Goal: Find specific page/section: Locate a particular part of the current website

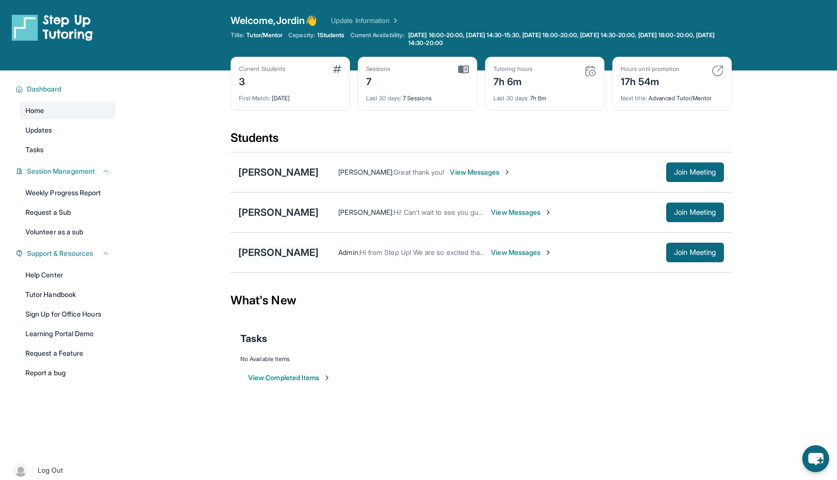
click at [277, 254] on div "[PERSON_NAME]" at bounding box center [278, 253] width 80 height 14
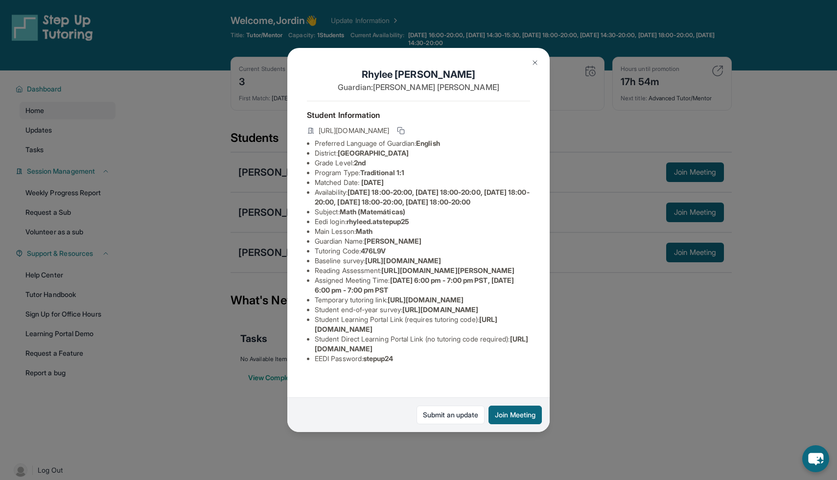
scroll to position [3, 0]
drag, startPoint x: 351, startPoint y: 228, endPoint x: 422, endPoint y: 227, distance: 70.5
click at [422, 227] on li "Eedi login : rhyleed.atstepup25" at bounding box center [422, 222] width 215 height 10
copy span "rhyleed.atstepup25"
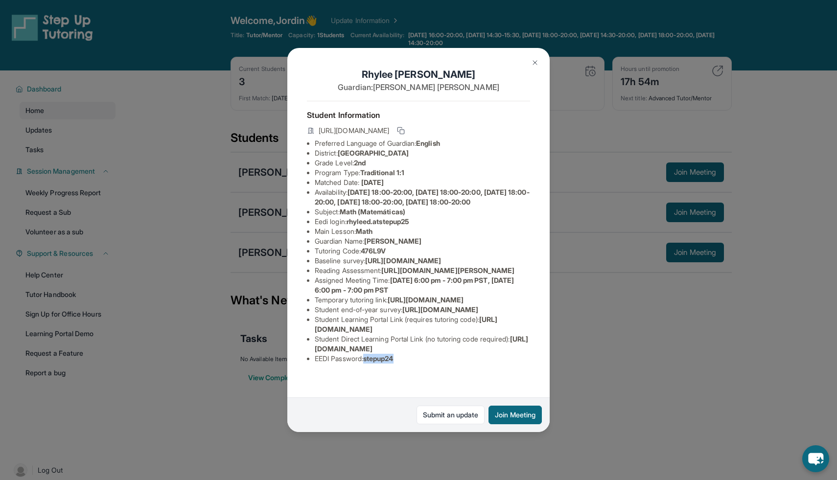
drag, startPoint x: 366, startPoint y: 379, endPoint x: 423, endPoint y: 380, distance: 57.3
click at [423, 364] on li "EEDI Password : stepup24" at bounding box center [422, 359] width 215 height 10
copy li "stepup24"
click at [388, 363] on span "stepup24" at bounding box center [378, 358] width 30 height 8
drag, startPoint x: 402, startPoint y: 381, endPoint x: 370, endPoint y: 382, distance: 31.8
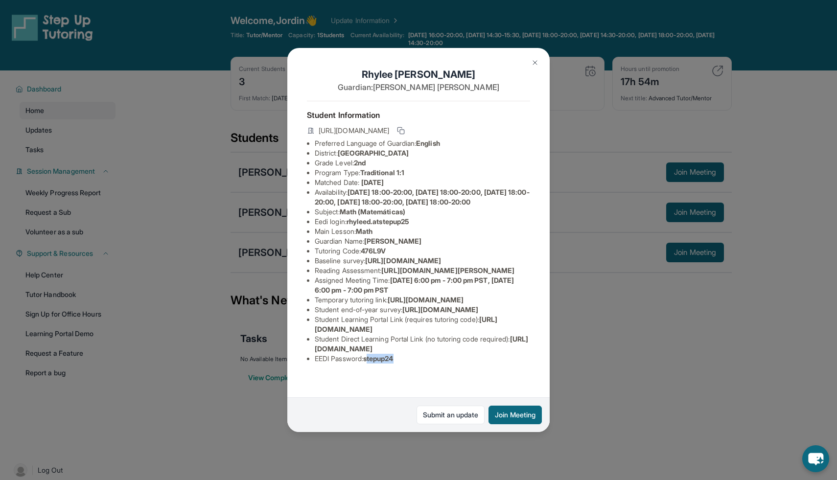
click at [370, 364] on li "EEDI Password : stepup24" at bounding box center [422, 359] width 215 height 10
click at [368, 363] on span "stepup24" at bounding box center [378, 358] width 30 height 8
drag, startPoint x: 368, startPoint y: 380, endPoint x: 391, endPoint y: 380, distance: 22.0
click at [391, 363] on span "stepup24" at bounding box center [378, 358] width 30 height 8
copy span "stepup24"
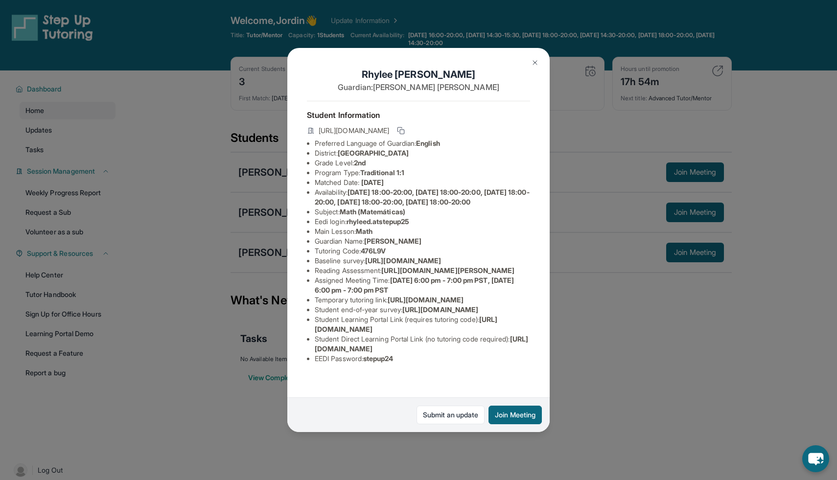
click at [179, 321] on div "[PERSON_NAME] Guardian: [PERSON_NAME] Student Information [URL][DOMAIN_NAME] Pr…" at bounding box center [418, 240] width 837 height 480
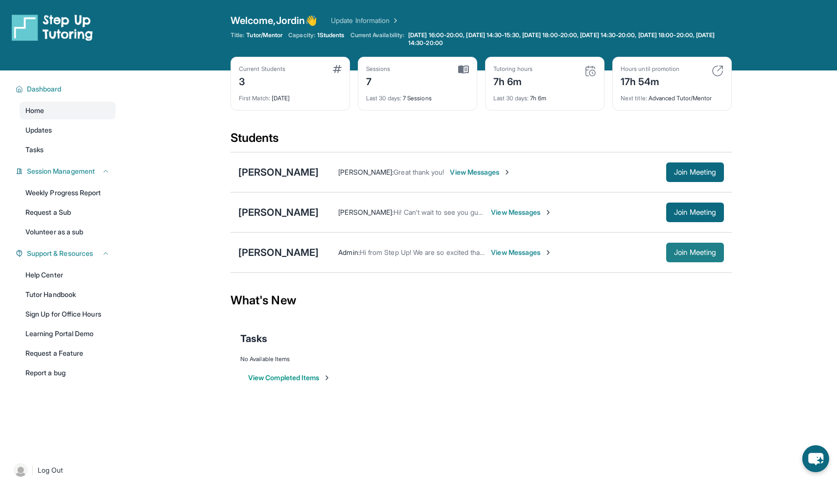
click at [497, 253] on span "Join Meeting" at bounding box center [695, 253] width 42 height 6
click at [261, 248] on div "[PERSON_NAME]" at bounding box center [278, 253] width 80 height 14
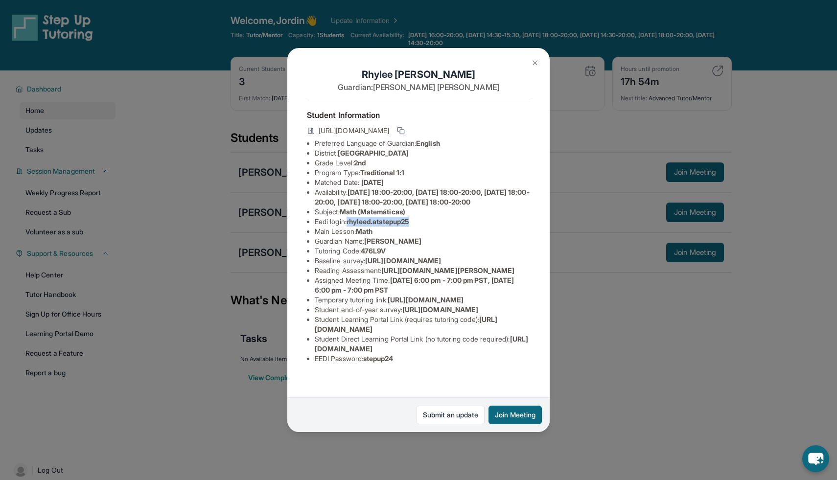
drag, startPoint x: 350, startPoint y: 231, endPoint x: 437, endPoint y: 231, distance: 87.6
click at [437, 227] on li "Eedi login : rhyleed.atstepup25" at bounding box center [422, 222] width 215 height 10
copy span "rhyleed.atstepup25"
drag, startPoint x: 368, startPoint y: 379, endPoint x: 407, endPoint y: 379, distance: 38.7
click at [407, 364] on li "EEDI Password : stepup24" at bounding box center [422, 359] width 215 height 10
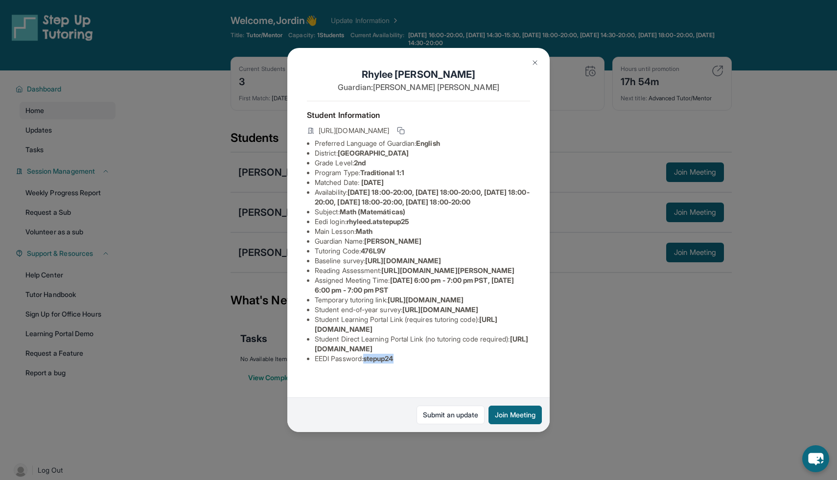
copy span "stepup24"
